Goal: Task Accomplishment & Management: Manage account settings

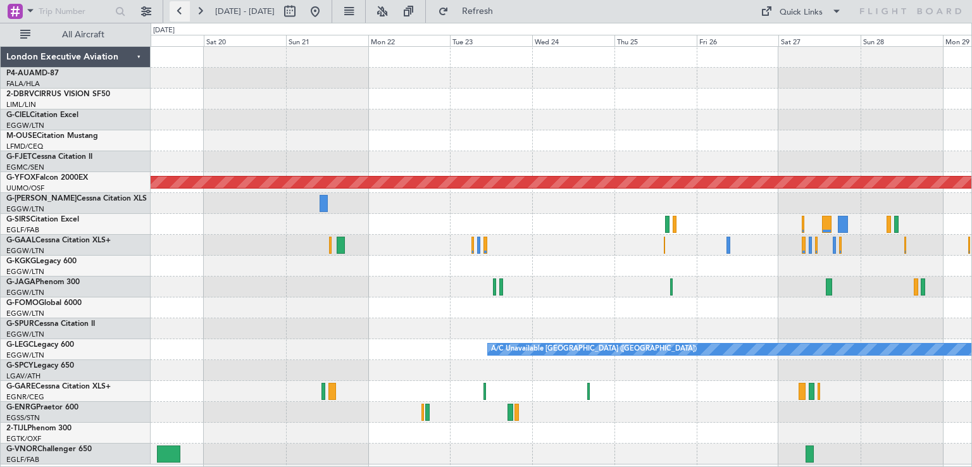
click at [181, 15] on button at bounding box center [180, 11] width 20 height 20
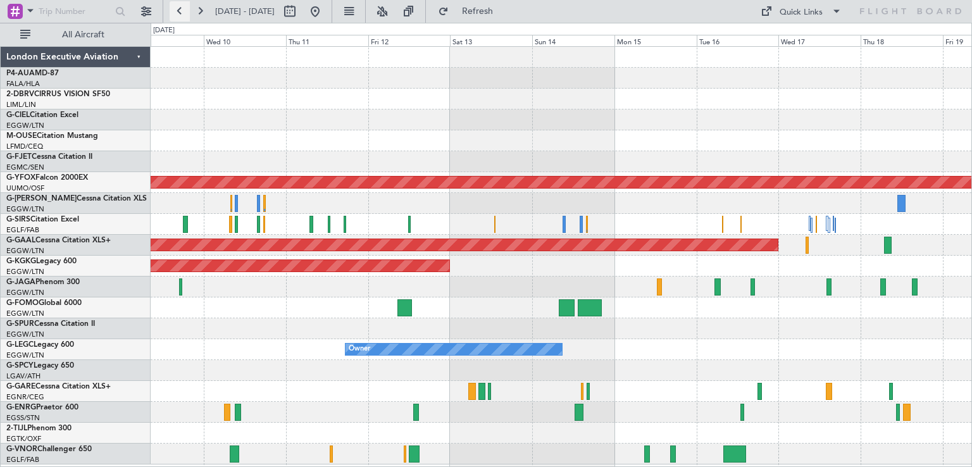
click at [181, 15] on button at bounding box center [180, 11] width 20 height 20
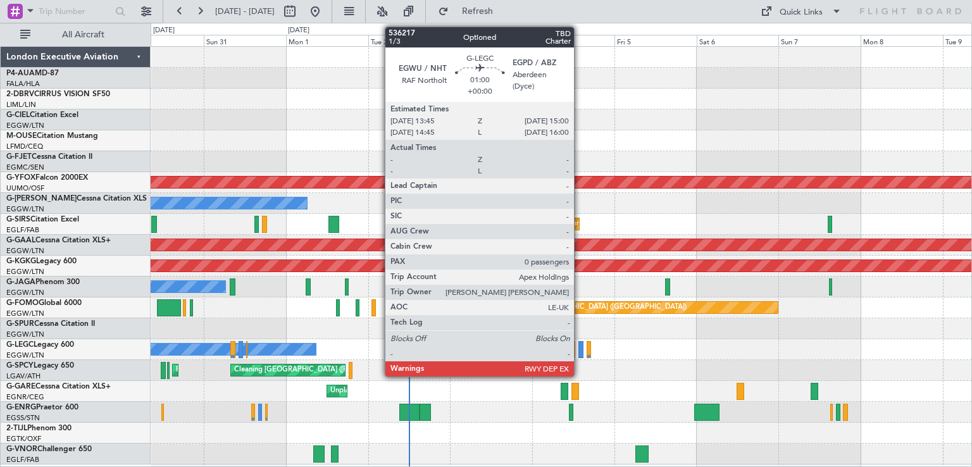
click at [580, 351] on div at bounding box center [581, 349] width 4 height 17
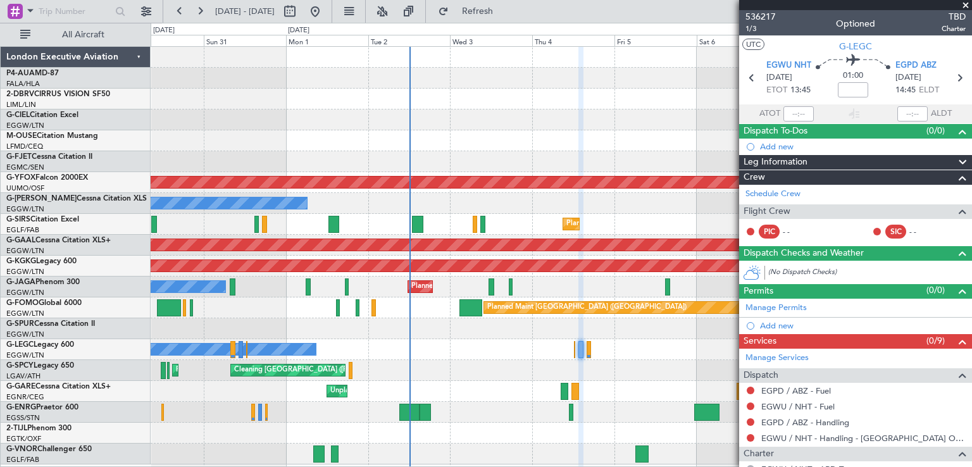
click at [962, 4] on span at bounding box center [966, 5] width 13 height 11
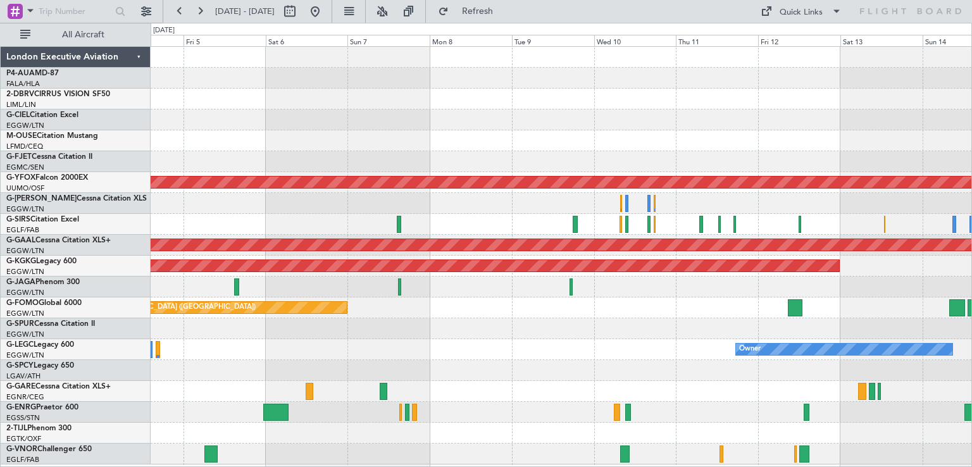
click at [349, 467] on html "[DATE] - [DATE] Refresh Quick Links All Aircraft AOG Maint Ostafyevo Planned Ma…" at bounding box center [486, 233] width 972 height 467
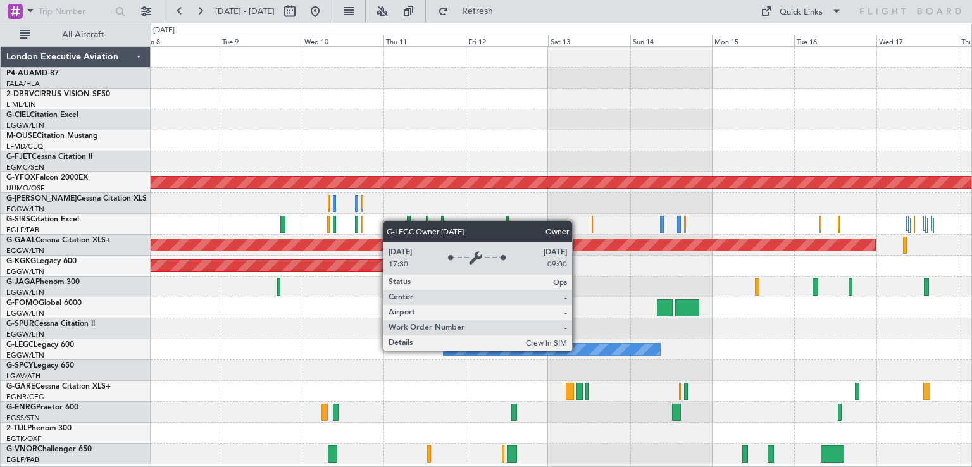
click at [578, 350] on div "Owner" at bounding box center [552, 349] width 216 height 11
click at [556, 350] on div "Owner" at bounding box center [552, 349] width 216 height 11
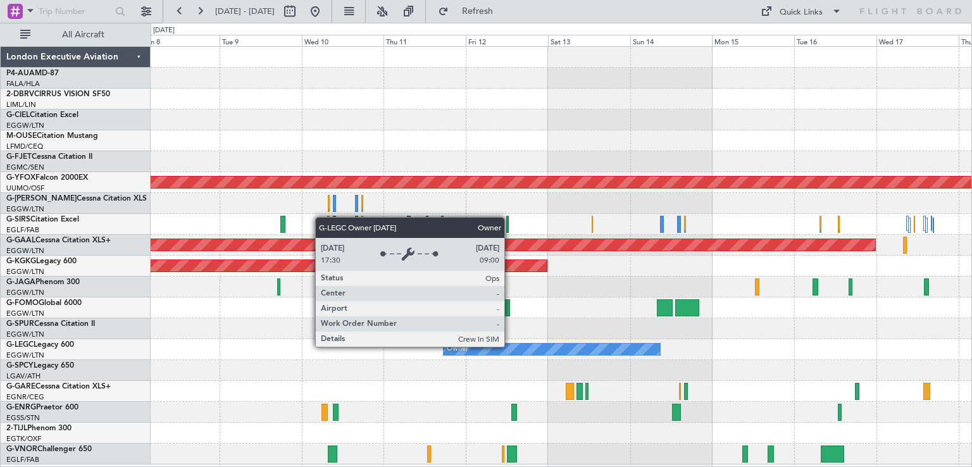
click at [508, 348] on div "Owner" at bounding box center [552, 349] width 216 height 11
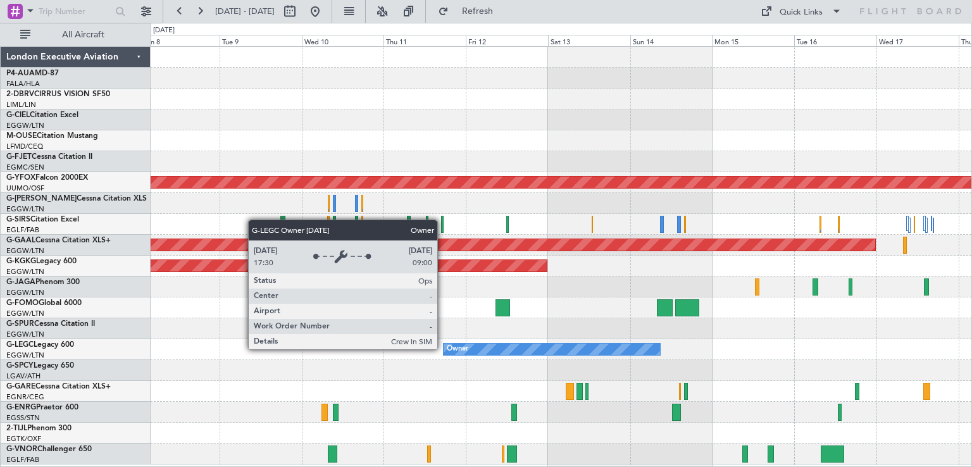
click at [444, 349] on div "Owner" at bounding box center [552, 349] width 216 height 11
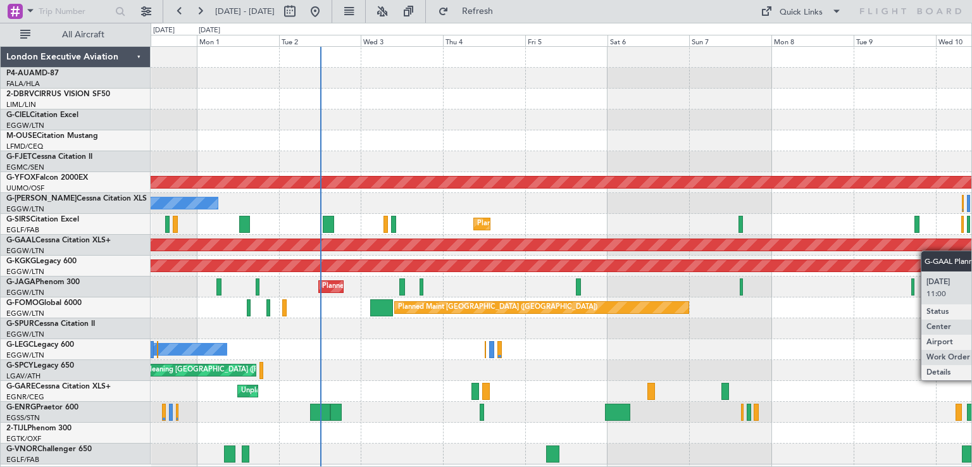
click at [970, 242] on div "AOG Maint Ostafyevo Owner Planned Maint [GEOGRAPHIC_DATA] ([GEOGRAPHIC_DATA]) P…" at bounding box center [561, 256] width 821 height 418
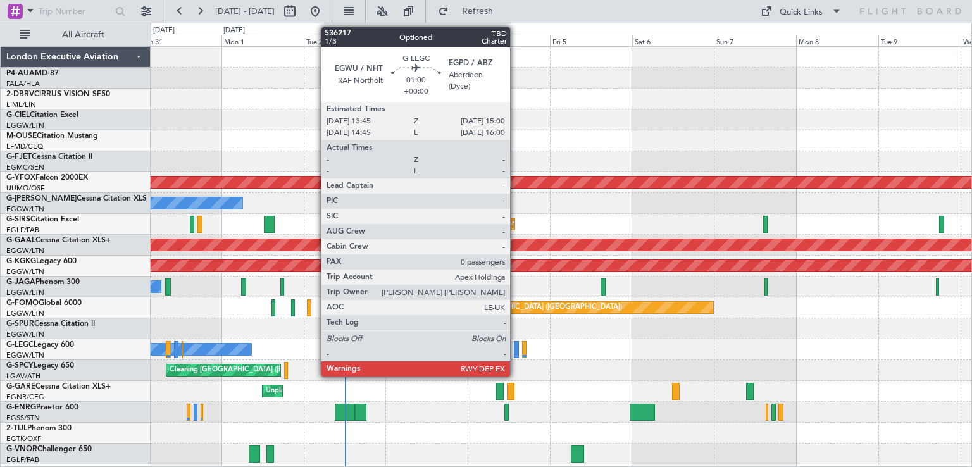
click at [516, 350] on div at bounding box center [516, 349] width 4 height 17
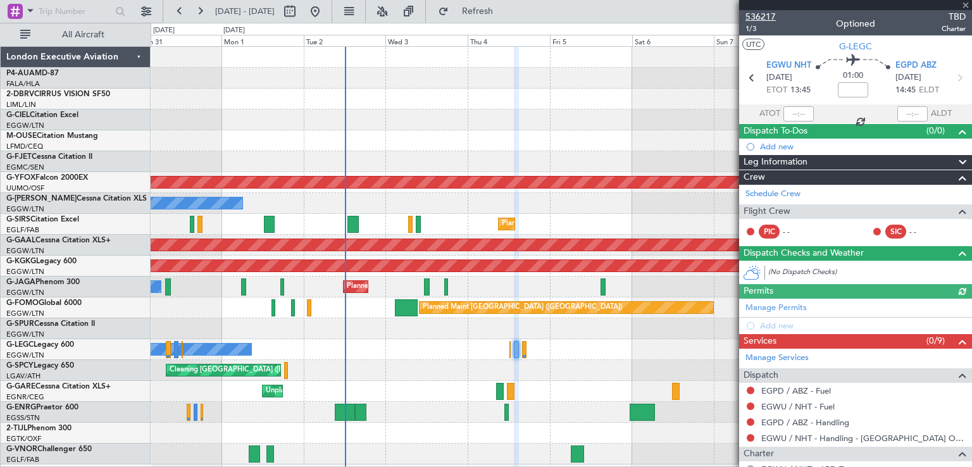
click at [768, 17] on span "536217" at bounding box center [761, 16] width 30 height 13
click at [963, 1] on span at bounding box center [966, 5] width 13 height 11
